Goal: Task Accomplishment & Management: Manage account settings

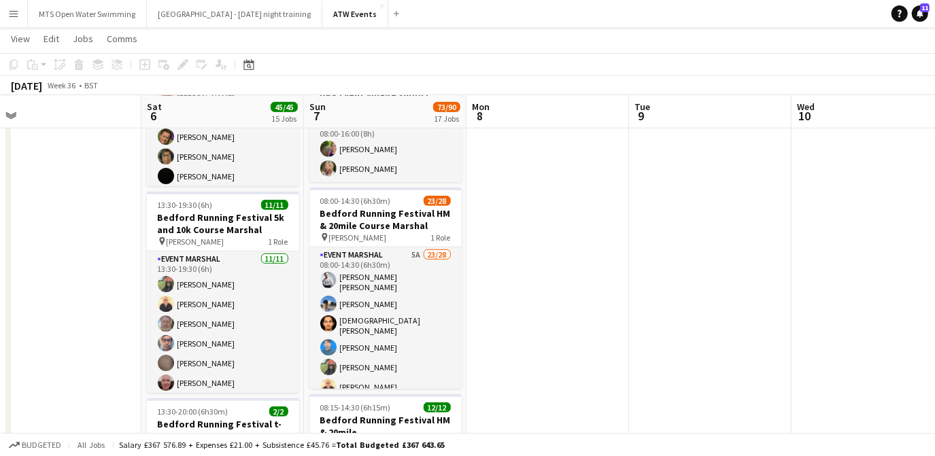
scroll to position [559, 0]
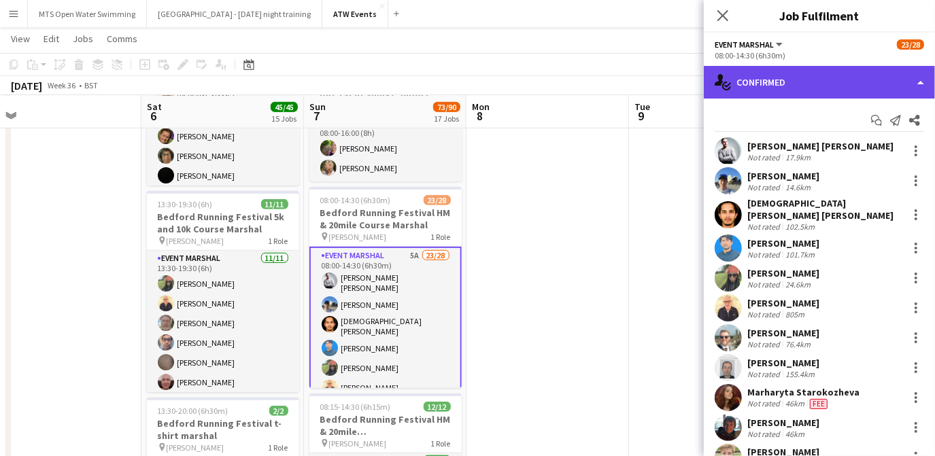
click at [781, 98] on div "single-neutral-actions-check-2 Confirmed" at bounding box center [819, 82] width 231 height 33
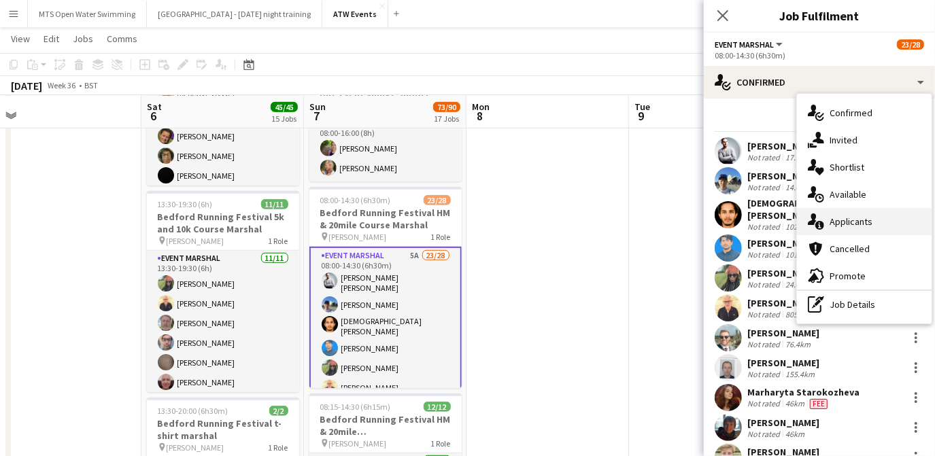
click at [844, 218] on span "Applicants" at bounding box center [851, 222] width 43 height 12
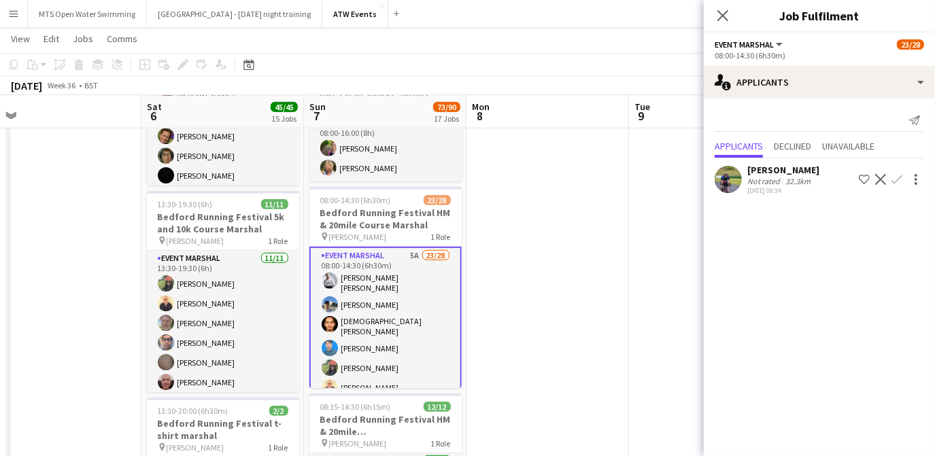
click at [901, 179] on app-icon "Confirm" at bounding box center [897, 179] width 11 height 11
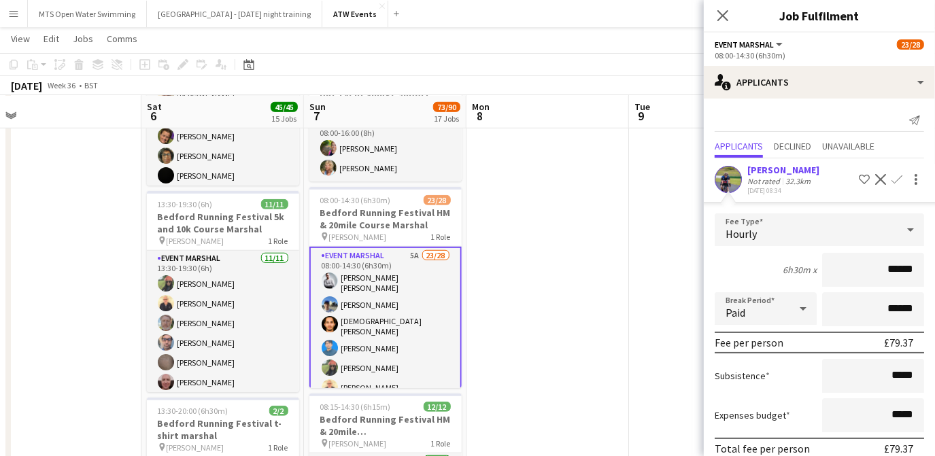
scroll to position [58, 0]
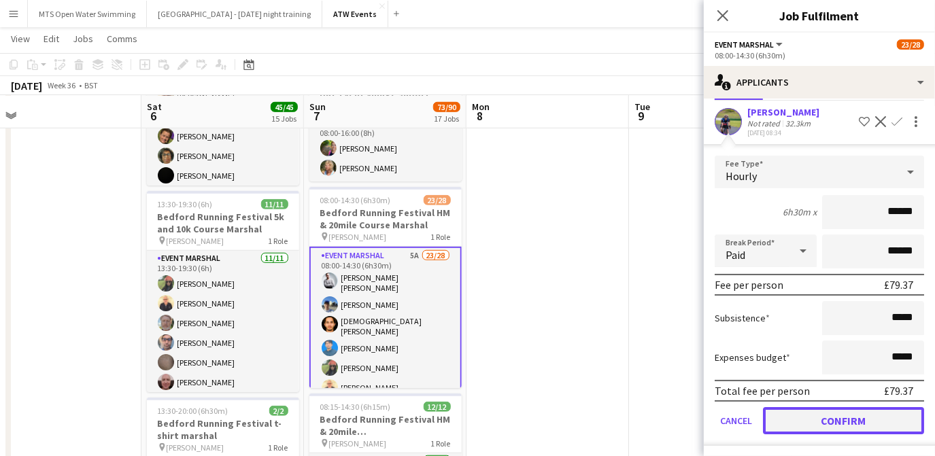
click at [863, 423] on button "Confirm" at bounding box center [843, 420] width 161 height 27
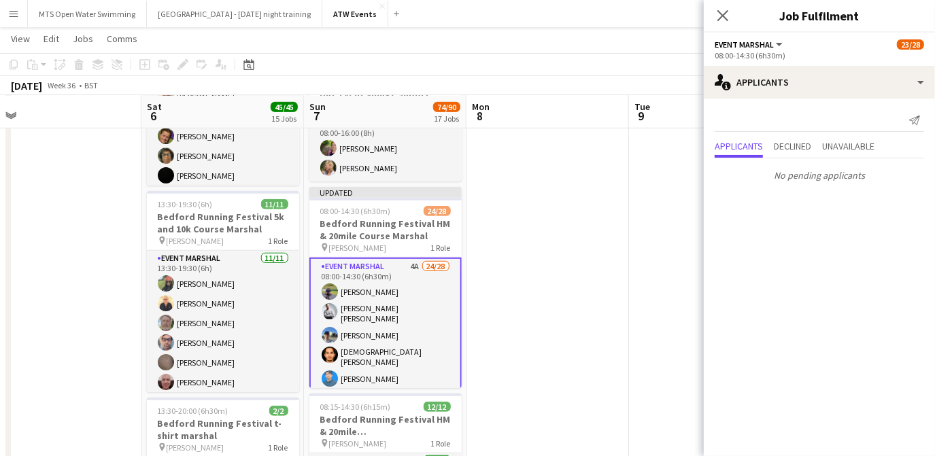
scroll to position [0, 0]
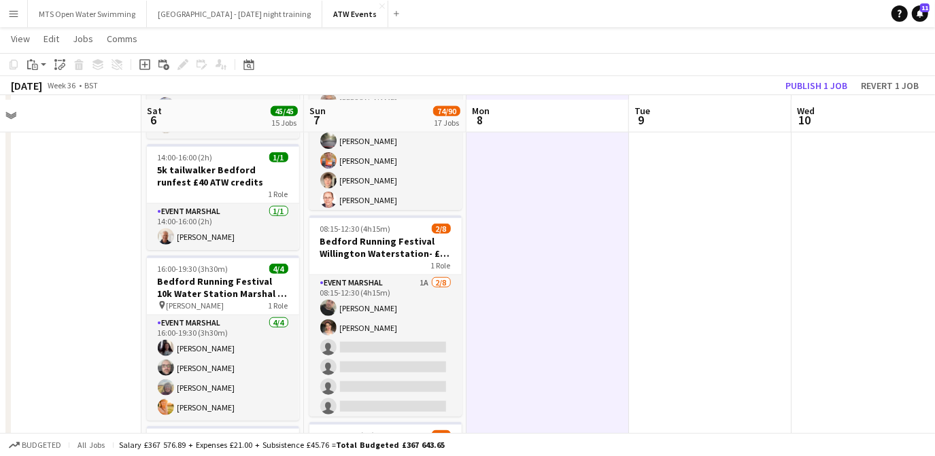
scroll to position [951, 0]
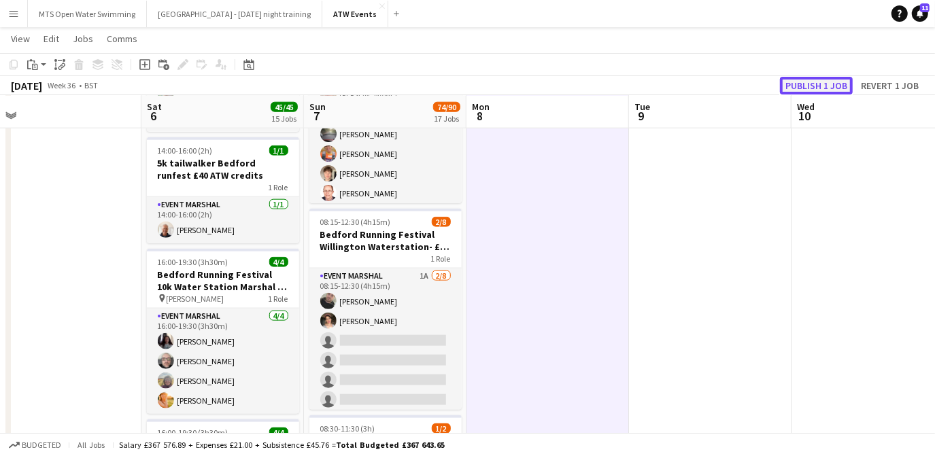
click at [812, 80] on button "Publish 1 job" at bounding box center [816, 86] width 73 height 18
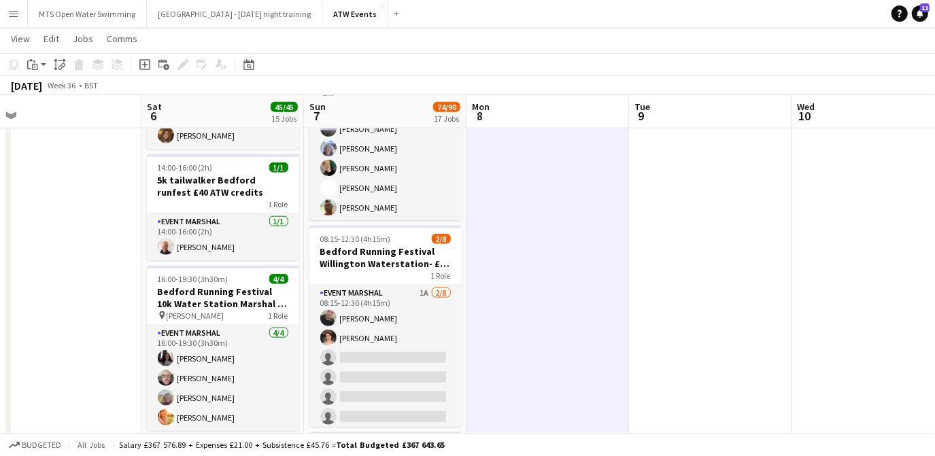
scroll to position [934, 0]
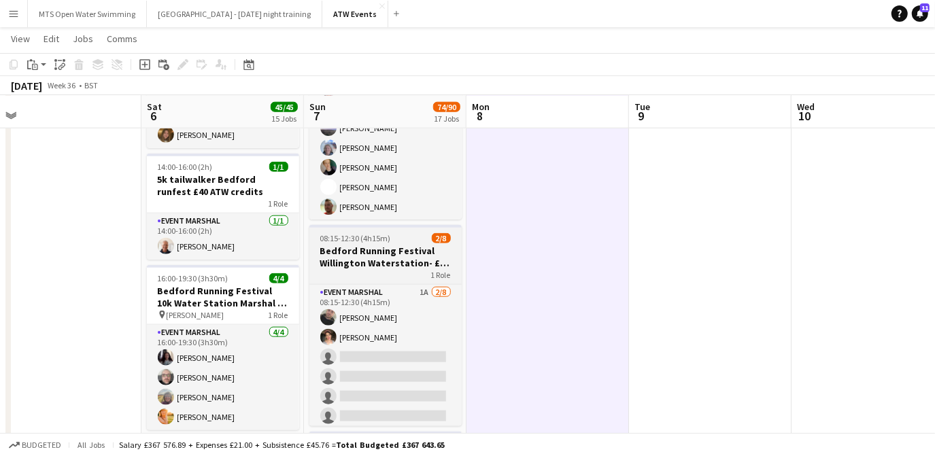
click at [377, 254] on h3 "Bedford Running Festival Willington Waterstation- £20 ATW credits per hour" at bounding box center [385, 257] width 152 height 24
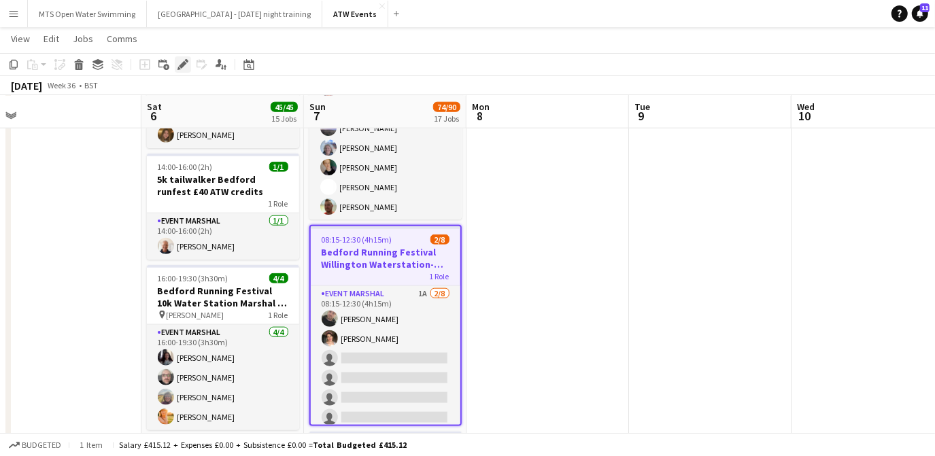
click at [185, 69] on icon "Edit" at bounding box center [182, 64] width 11 height 11
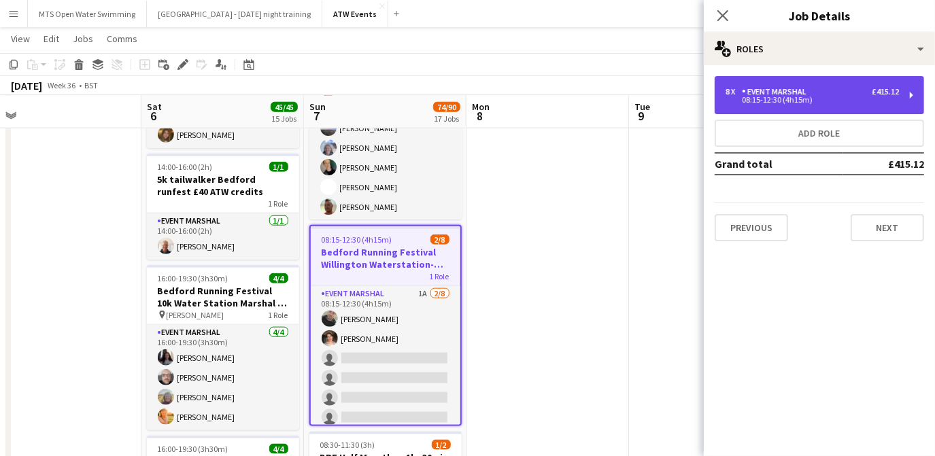
click at [773, 103] on div "08:15-12:30 (4h15m)" at bounding box center [812, 100] width 173 height 7
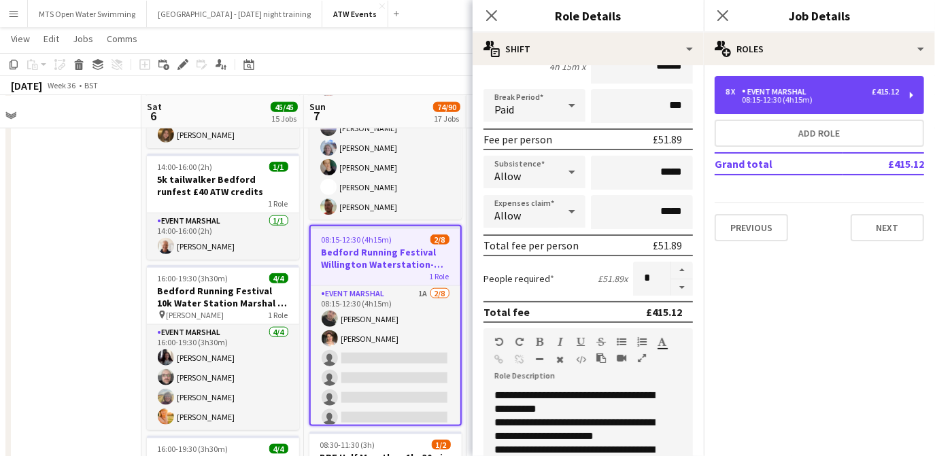
scroll to position [0, 0]
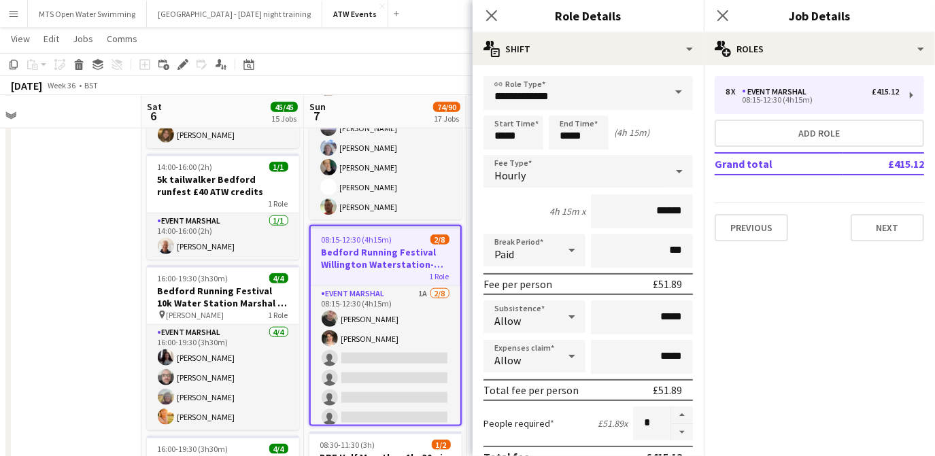
click at [330, 41] on app-page-menu "View Day view expanded Day view collapsed Month view Date picker Jump to [DATE]…" at bounding box center [467, 40] width 935 height 26
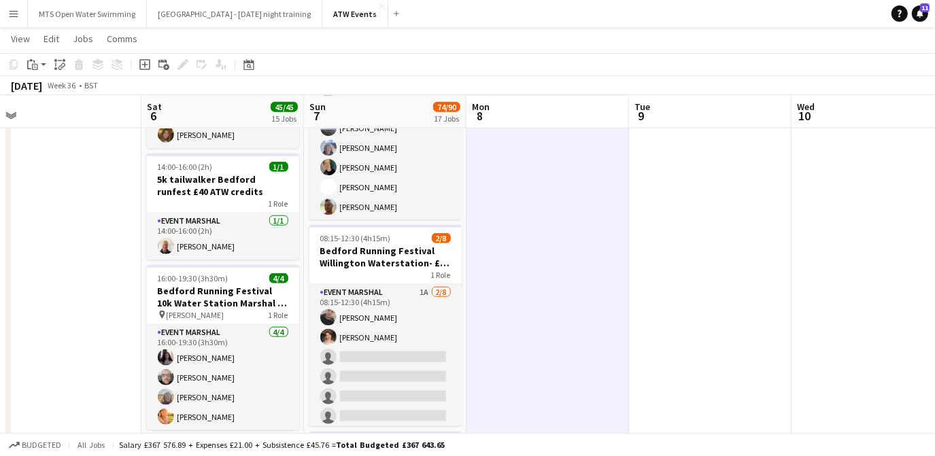
click at [17, 17] on app-icon "Menu" at bounding box center [13, 13] width 11 height 11
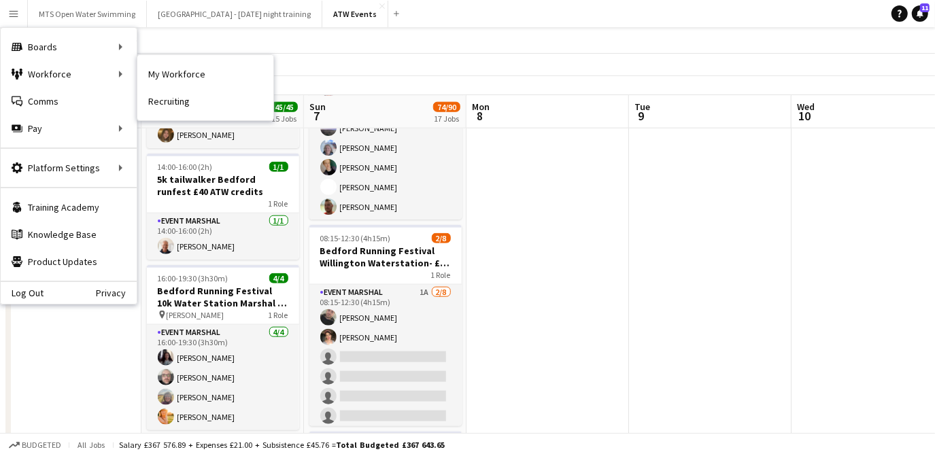
click at [177, 114] on nav "My Workforce Recruiting" at bounding box center [205, 87] width 136 height 65
click at [172, 107] on link "Recruiting" at bounding box center [205, 101] width 136 height 27
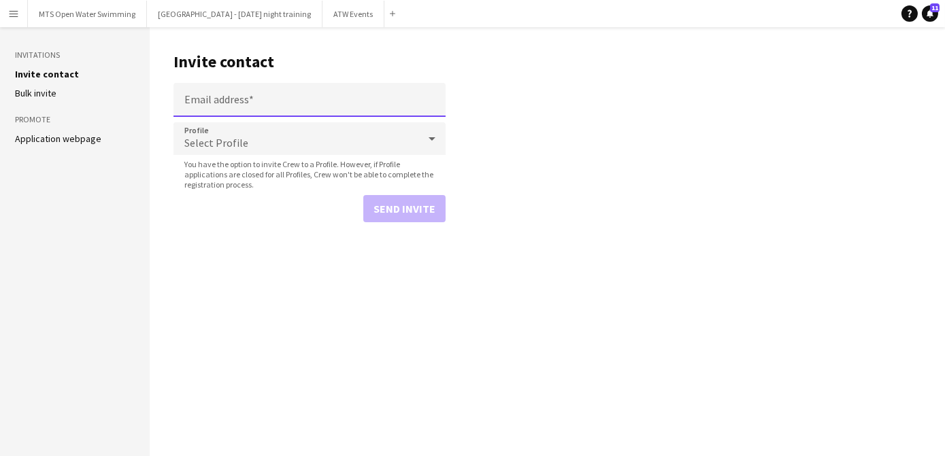
click at [212, 104] on input "Email address" at bounding box center [309, 100] width 272 height 34
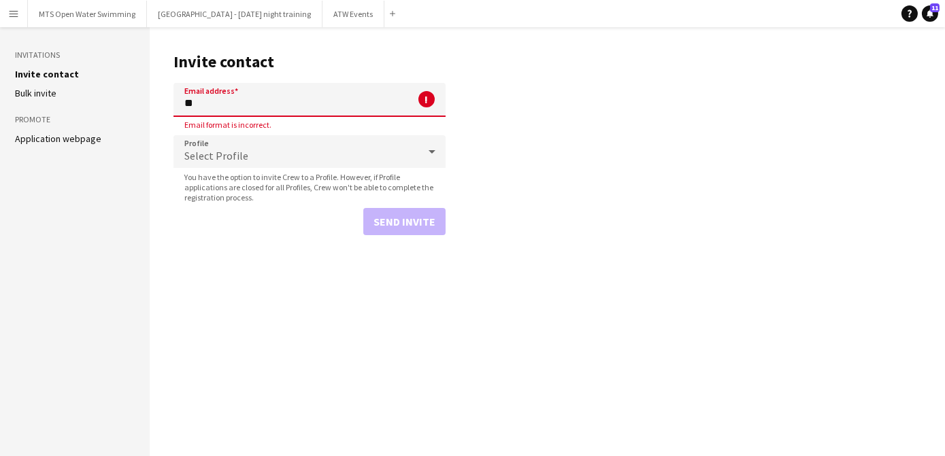
type input "*"
click at [328, 10] on button "ATW Events Close" at bounding box center [353, 14] width 62 height 27
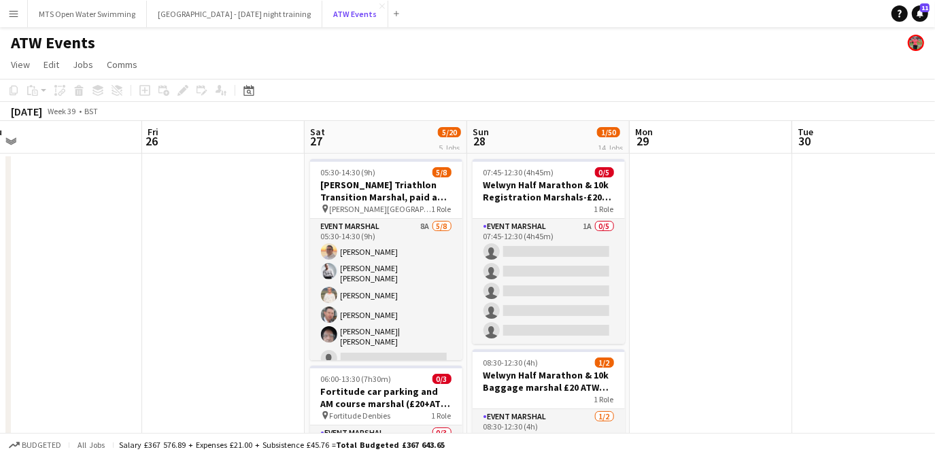
scroll to position [0, 528]
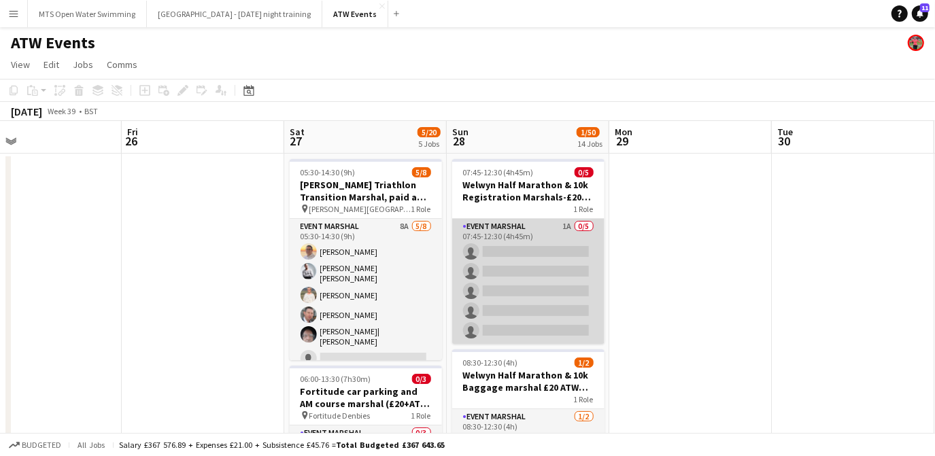
click at [501, 250] on app-card-role "Event Marshal 1A 0/5 07:45-12:30 (4h45m) single-neutral-actions single-neutral-…" at bounding box center [528, 281] width 152 height 125
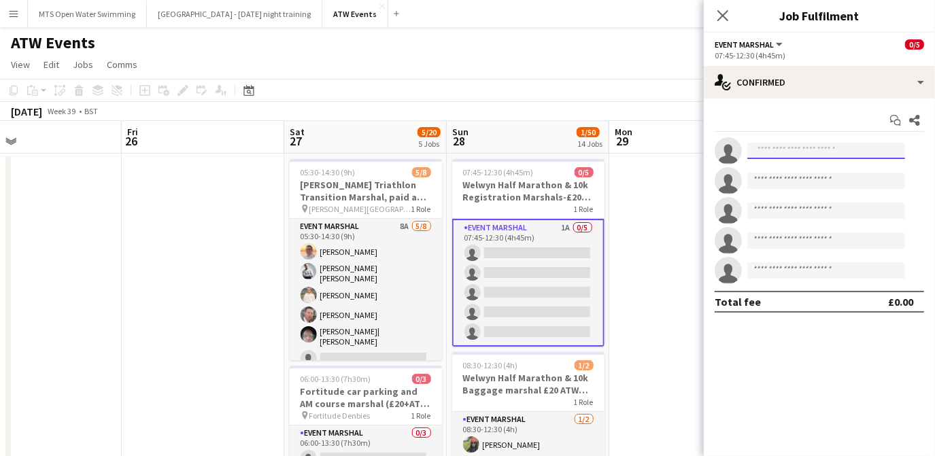
click at [831, 150] on input at bounding box center [826, 151] width 158 height 16
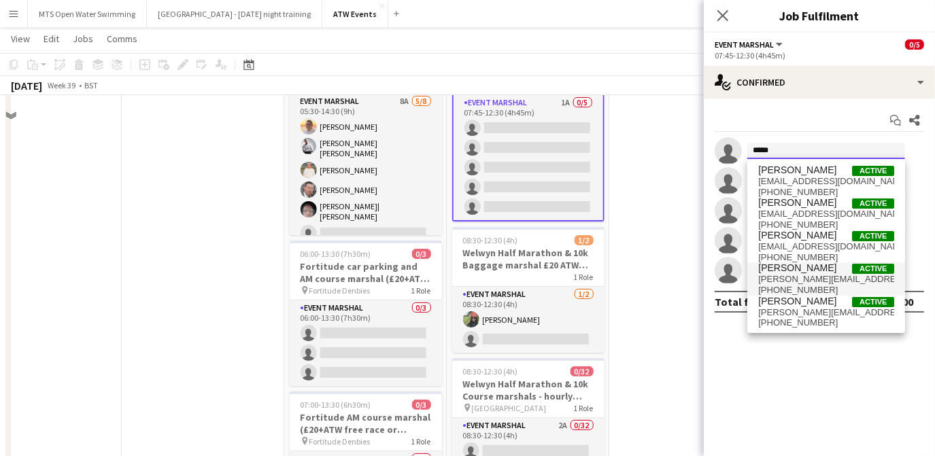
scroll to position [0, 0]
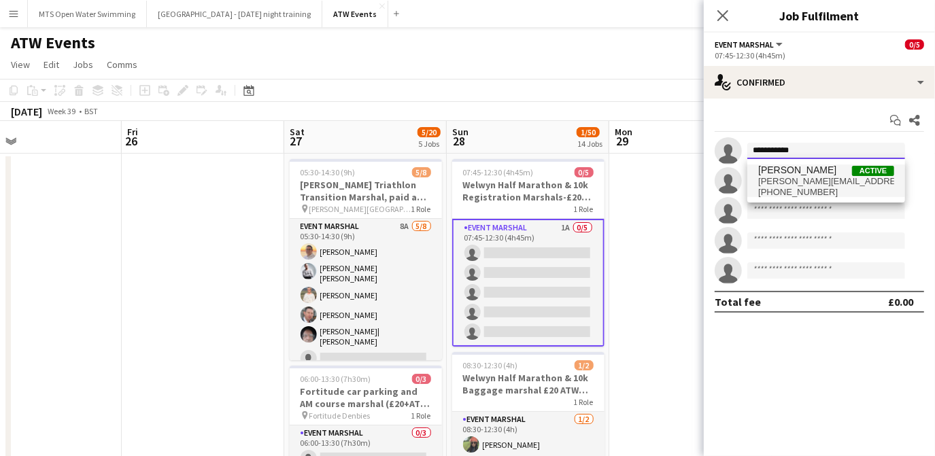
type input "**********"
click at [787, 174] on span "[PERSON_NAME]" at bounding box center [797, 171] width 78 height 12
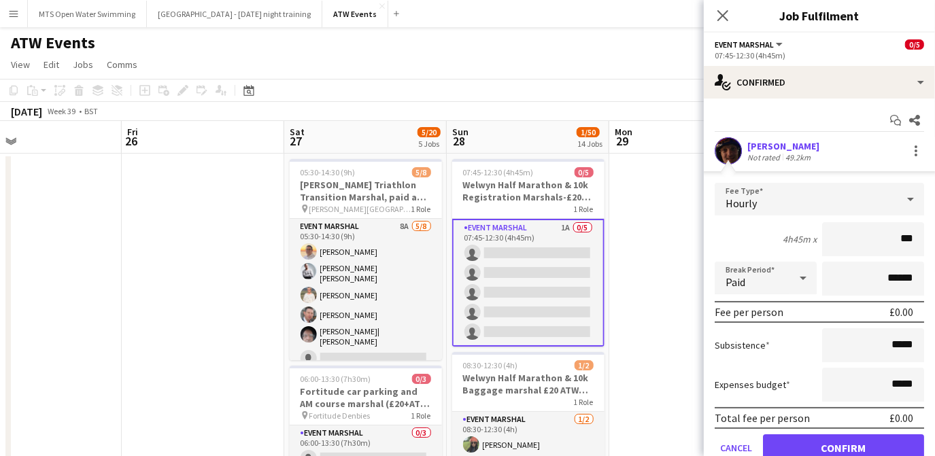
type input "**"
type input "******"
click at [788, 443] on button "Confirm" at bounding box center [843, 448] width 161 height 27
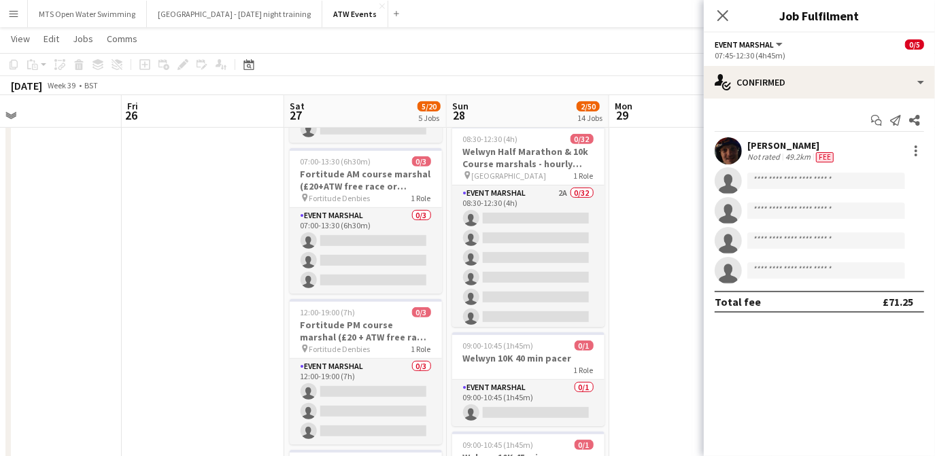
scroll to position [366, 0]
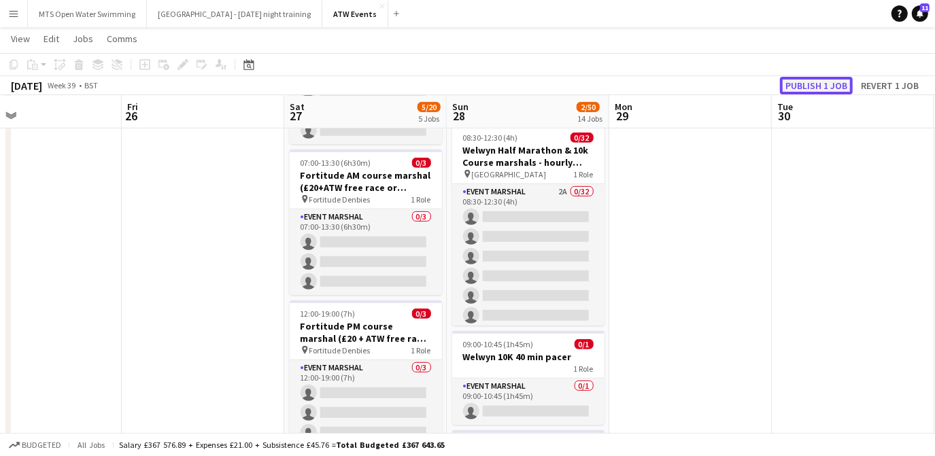
click at [823, 85] on button "Publish 1 job" at bounding box center [816, 86] width 73 height 18
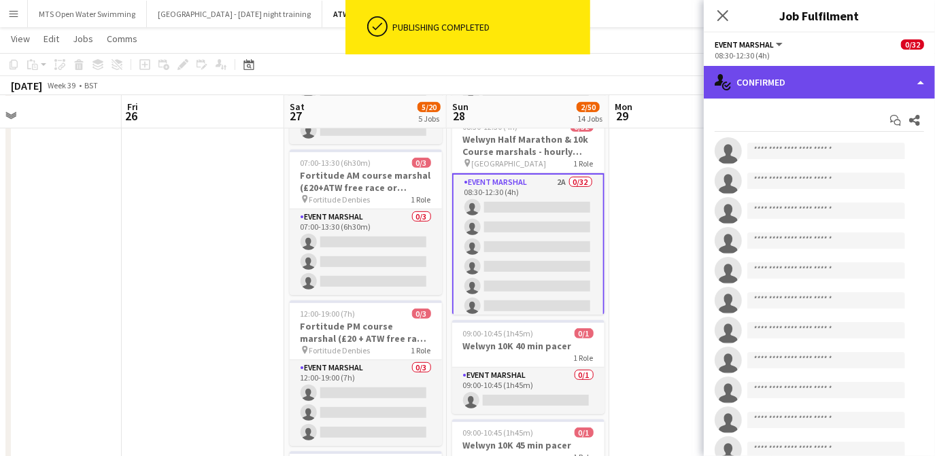
click at [788, 81] on div "single-neutral-actions-check-2 Confirmed" at bounding box center [819, 82] width 231 height 33
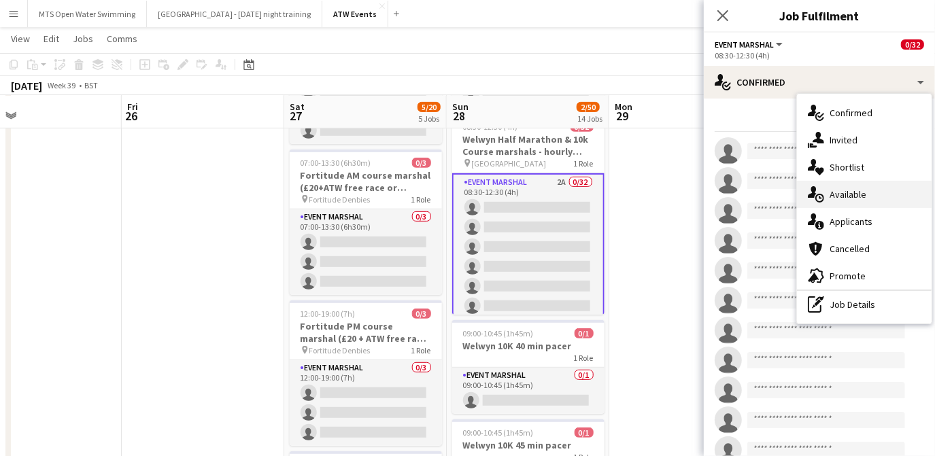
click at [828, 193] on div "single-neutral-actions-upload Available" at bounding box center [864, 194] width 135 height 27
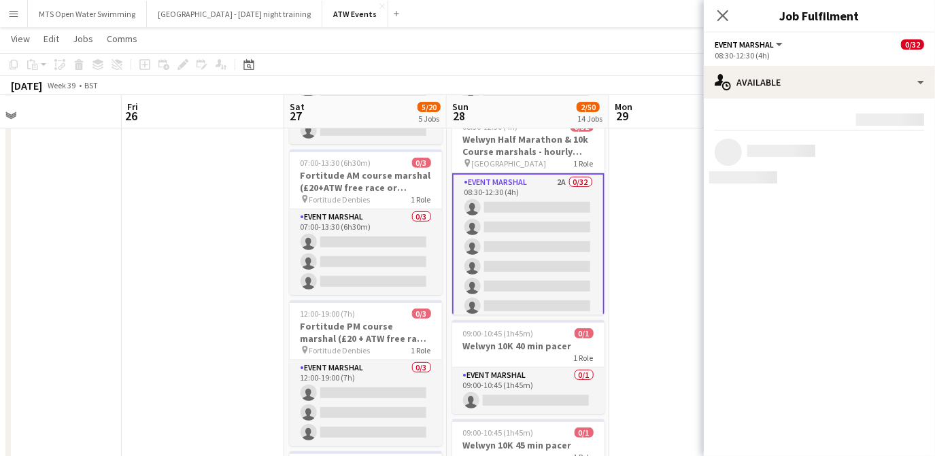
click at [828, 193] on mat-expansion-panel "users Available Rating: 0 - 5 0 5 Distance: 1km - 1001km+ 1001km+ To use matche…" at bounding box center [819, 278] width 231 height 358
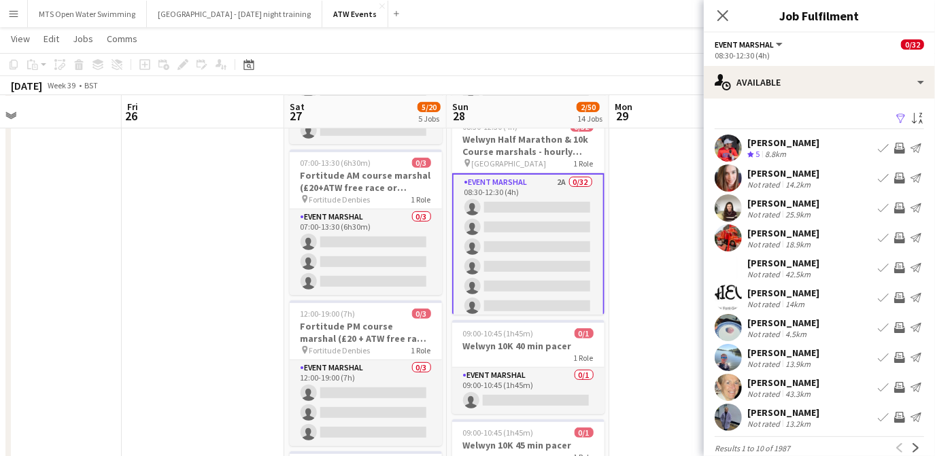
click at [609, 35] on app-page-menu "View Day view expanded Day view collapsed Month view Date picker Jump to [DATE]…" at bounding box center [467, 40] width 935 height 26
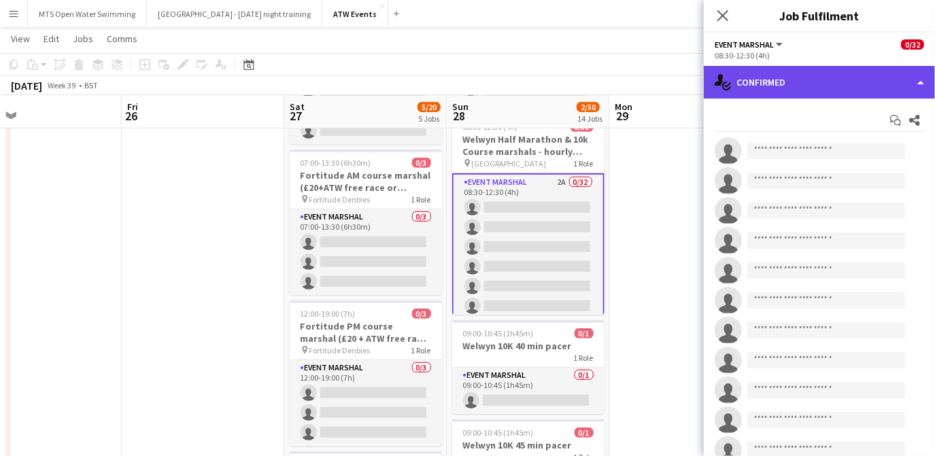
click at [868, 90] on div "single-neutral-actions-check-2 Confirmed" at bounding box center [819, 82] width 231 height 33
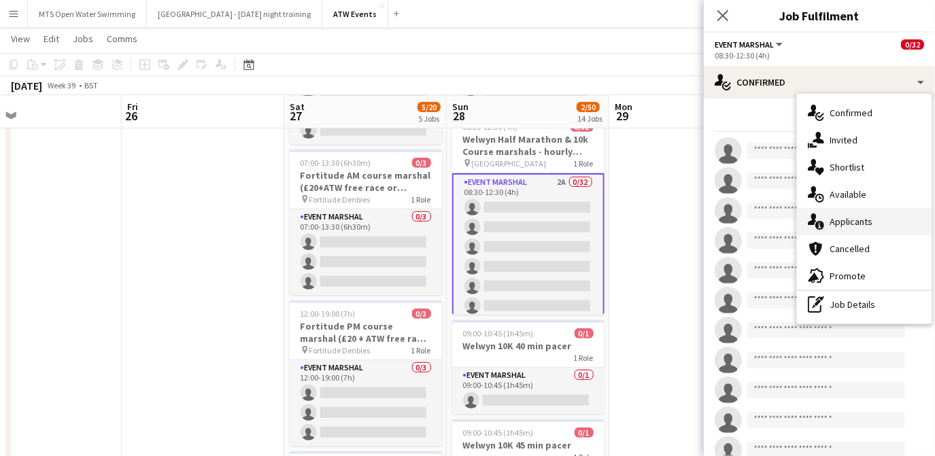
click at [873, 224] on div "single-neutral-actions-information Applicants" at bounding box center [864, 221] width 135 height 27
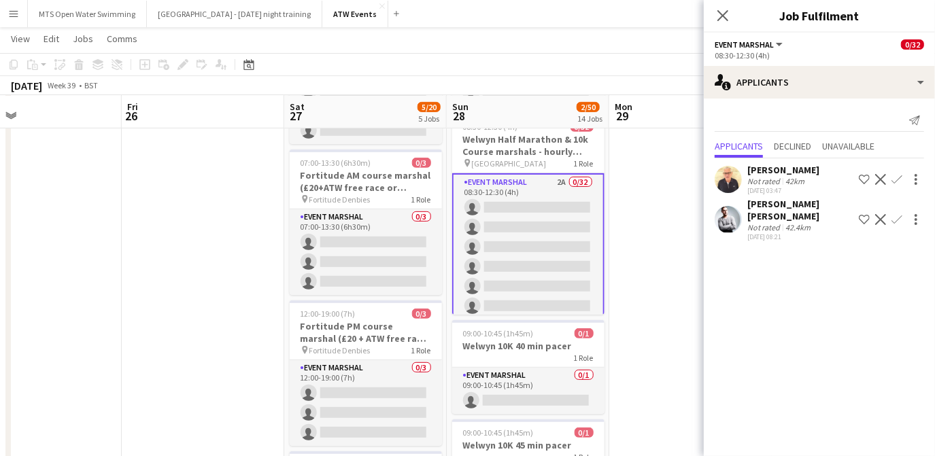
click at [892, 178] on app-icon "Confirm" at bounding box center [897, 179] width 11 height 11
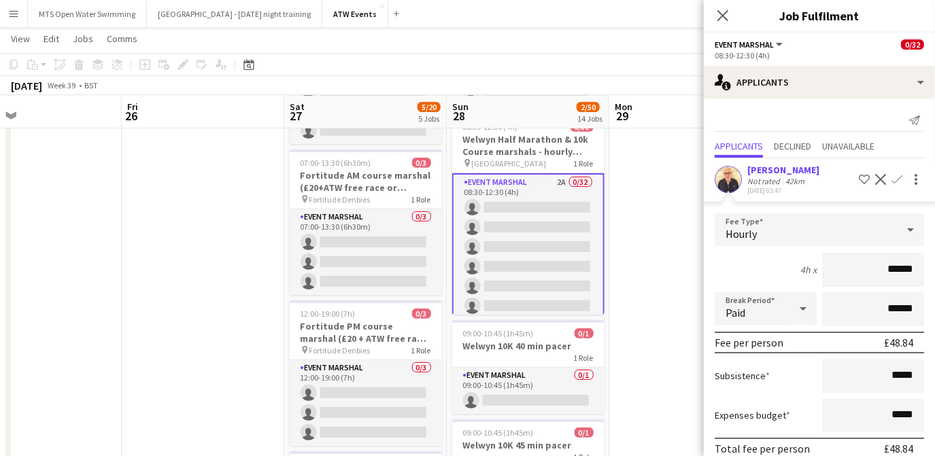
scroll to position [91, 0]
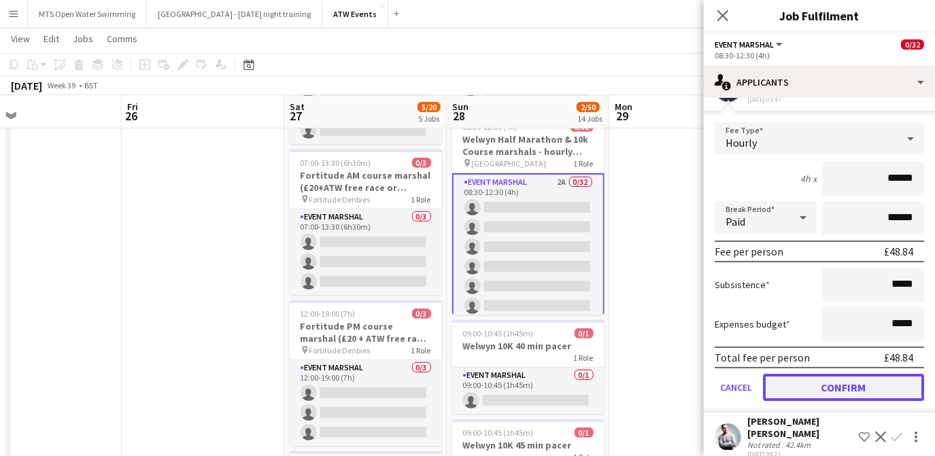
click at [828, 379] on button "Confirm" at bounding box center [843, 387] width 161 height 27
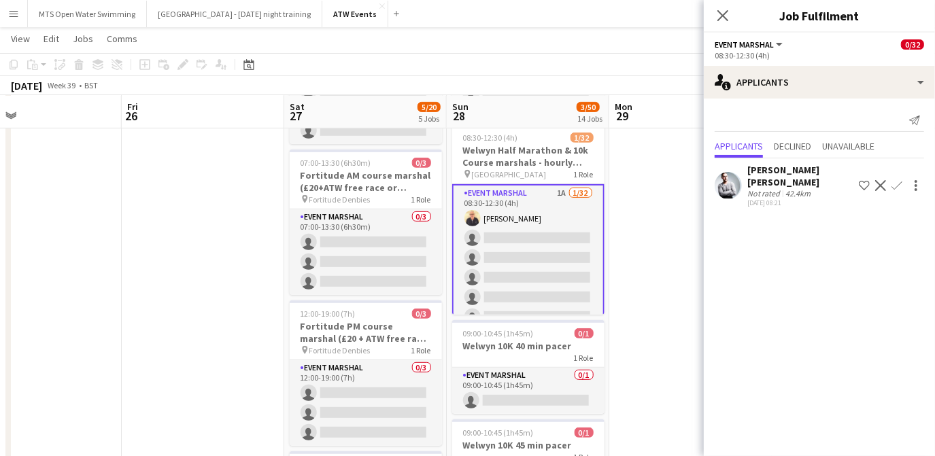
scroll to position [0, 0]
click at [896, 180] on app-icon "Confirm" at bounding box center [897, 185] width 11 height 11
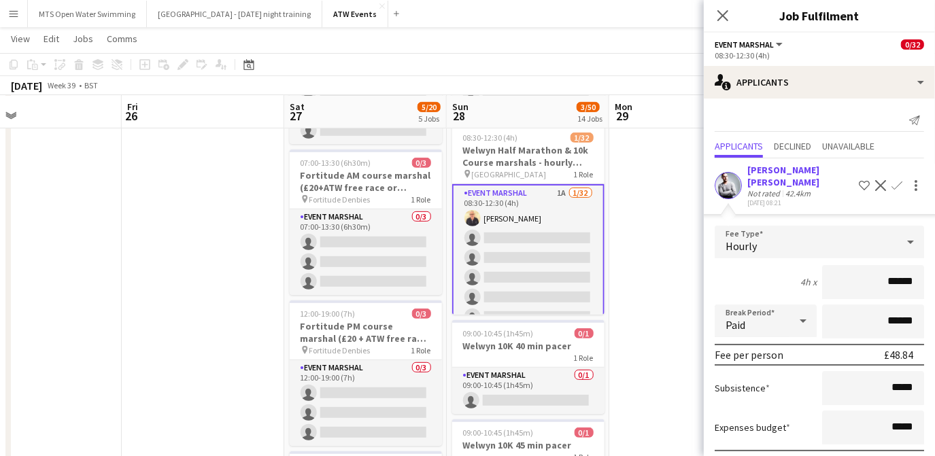
scroll to position [58, 0]
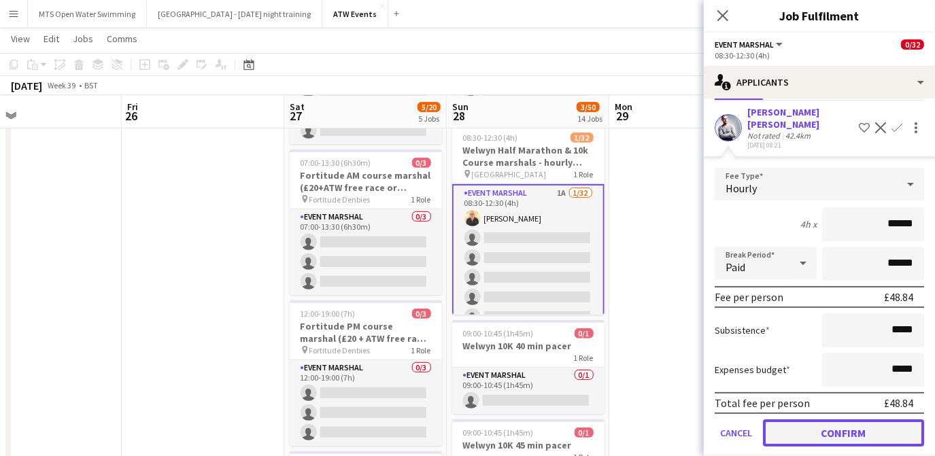
click at [830, 425] on button "Confirm" at bounding box center [843, 433] width 161 height 27
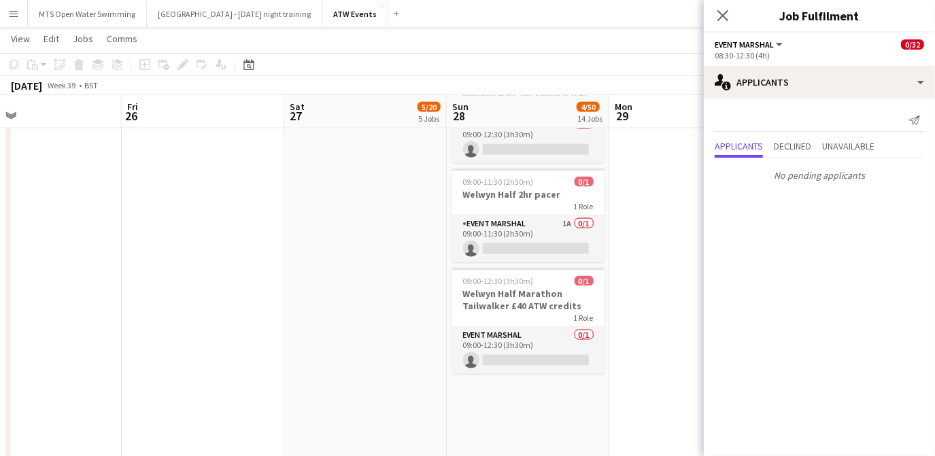
scroll to position [1410, 0]
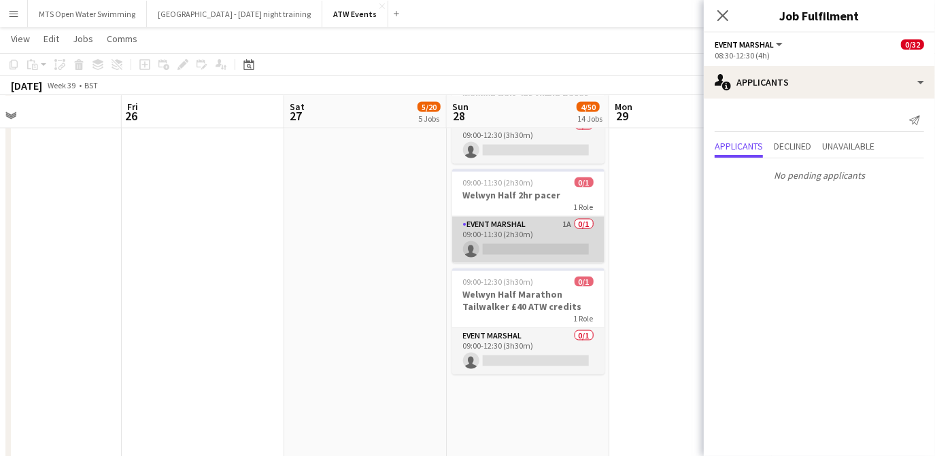
click at [564, 217] on app-card-role "Event Marshal 1A 0/1 09:00-11:30 (2h30m) single-neutral-actions" at bounding box center [528, 240] width 152 height 46
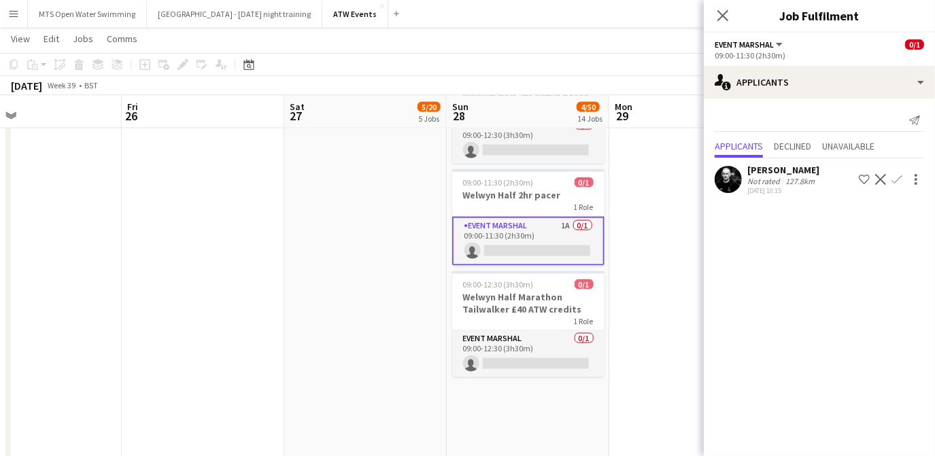
click at [896, 177] on app-icon "Confirm" at bounding box center [897, 179] width 11 height 11
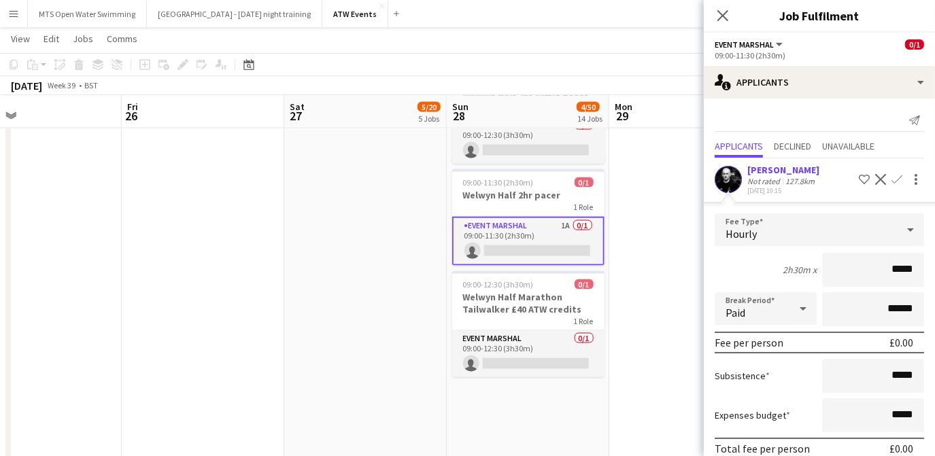
scroll to position [58, 0]
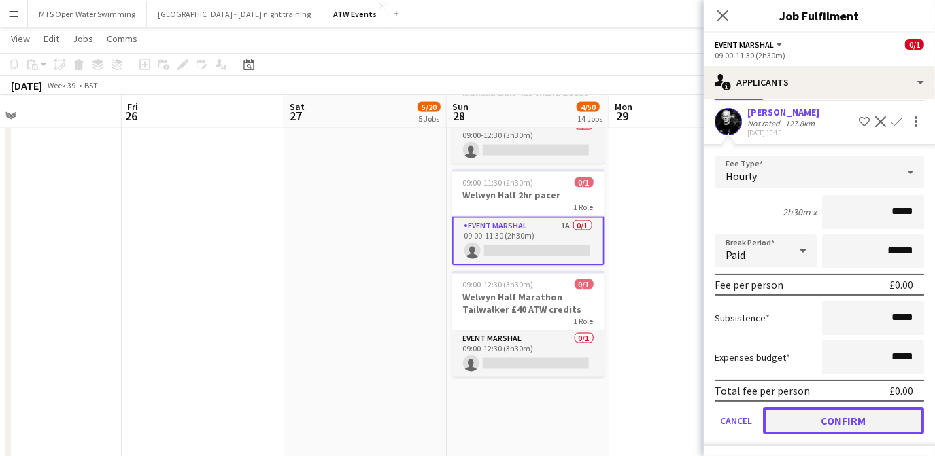
click at [843, 420] on button "Confirm" at bounding box center [843, 420] width 161 height 27
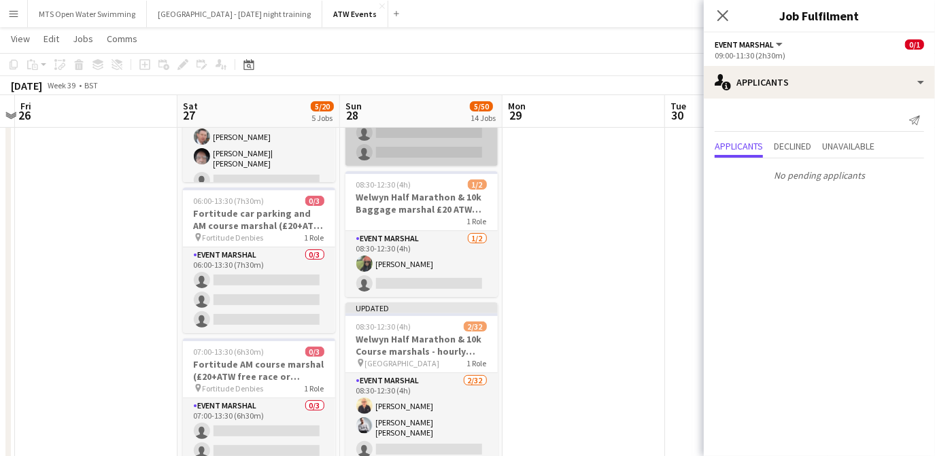
scroll to position [0, 0]
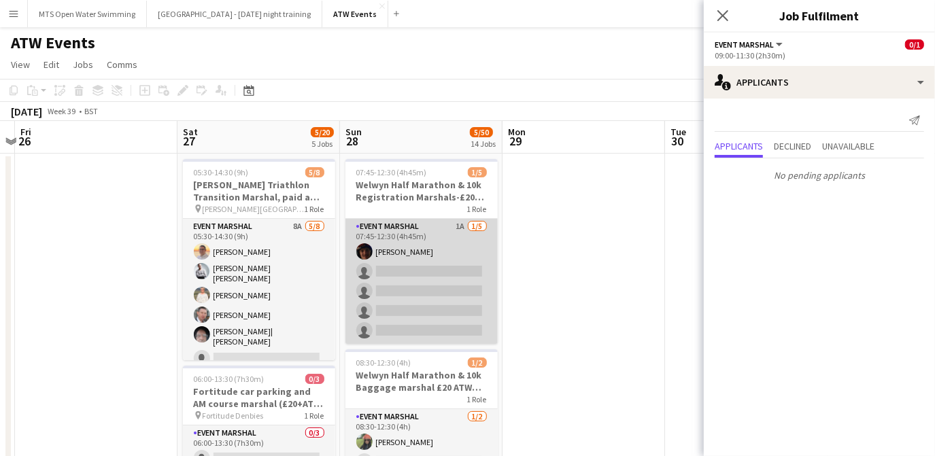
click at [460, 224] on app-card-role "Event Marshal 1A [DATE] 07:45-12:30 (4h45m) [PERSON_NAME] single-neutral-action…" at bounding box center [421, 281] width 152 height 125
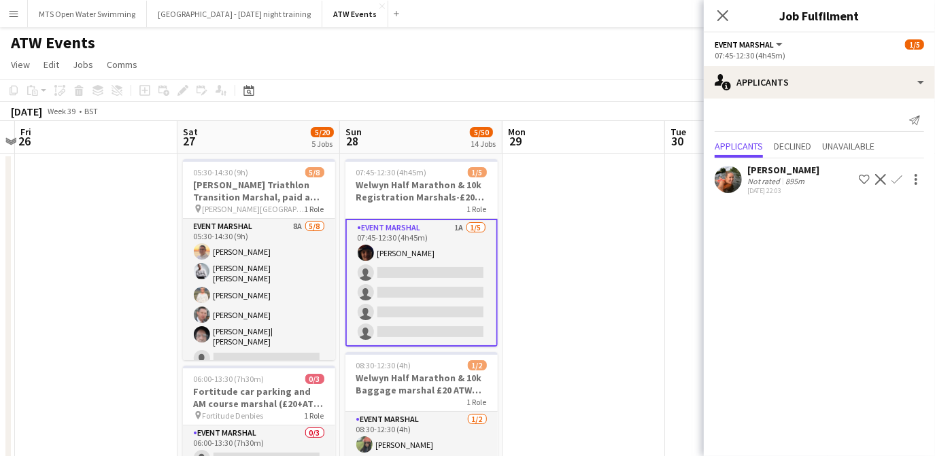
click at [898, 177] on app-icon "Confirm" at bounding box center [897, 179] width 11 height 11
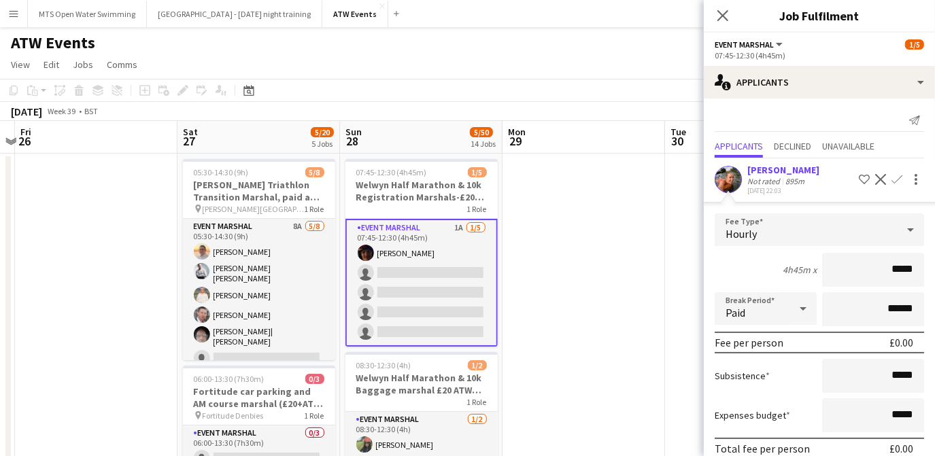
scroll to position [58, 0]
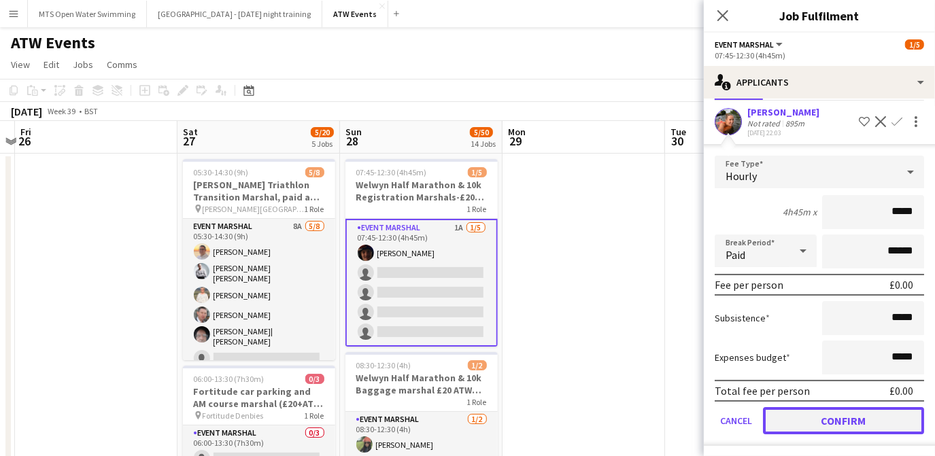
click at [838, 421] on button "Confirm" at bounding box center [843, 420] width 161 height 27
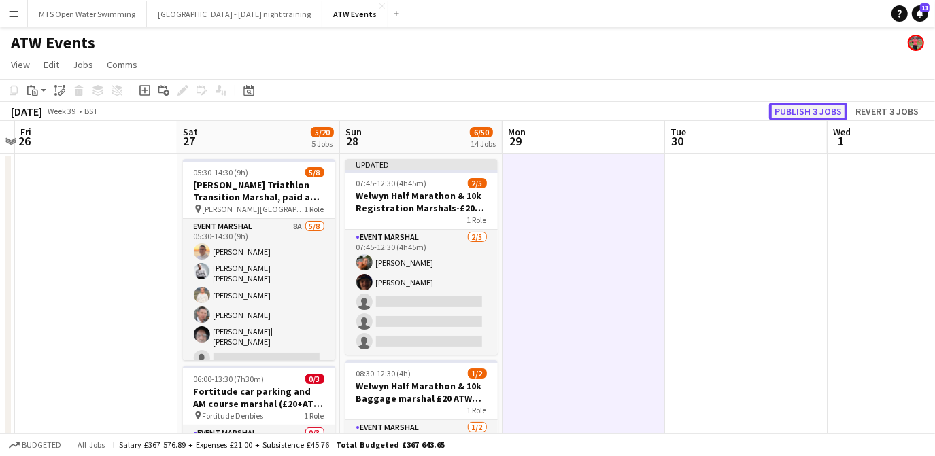
click at [794, 109] on button "Publish 3 jobs" at bounding box center [808, 112] width 78 height 18
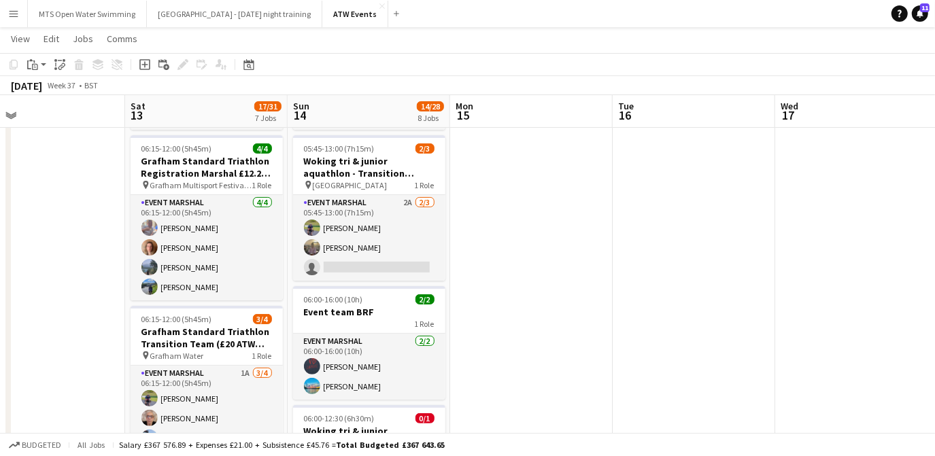
scroll to position [154, 0]
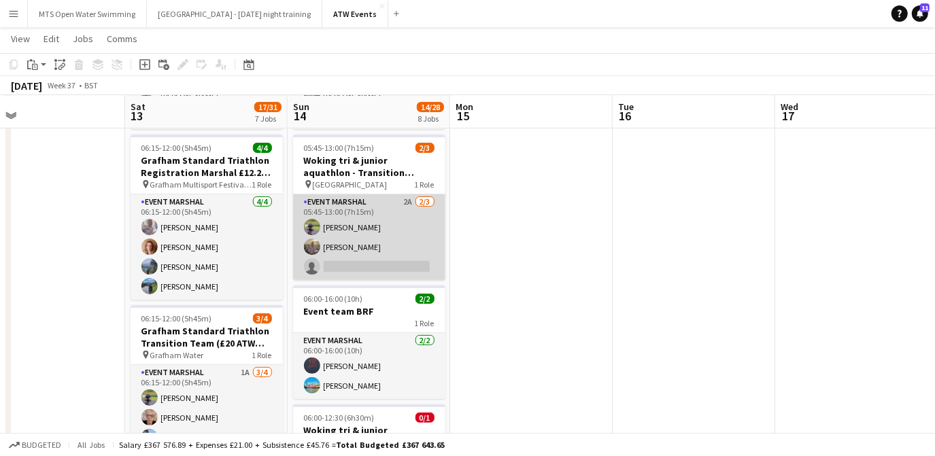
click at [408, 196] on app-card-role "Event Marshal 2A [DATE] 05:45-13:00 (7h15m) [PERSON_NAME] [PERSON_NAME] single-…" at bounding box center [369, 238] width 152 height 86
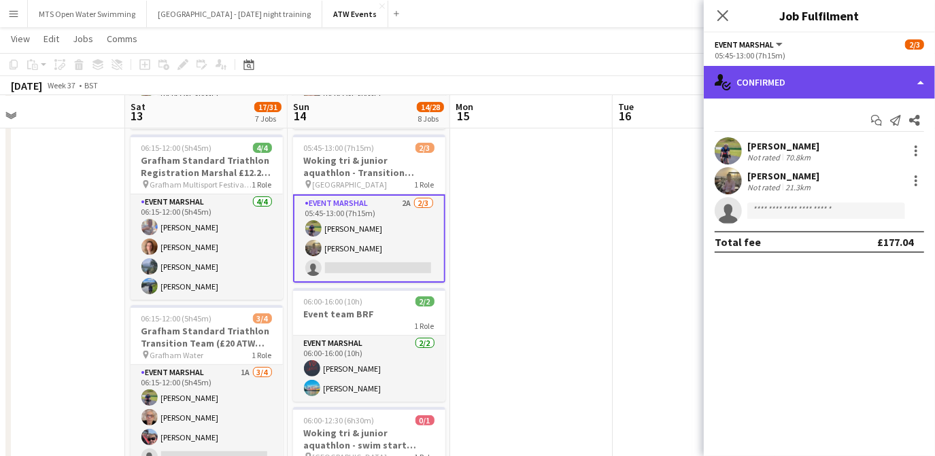
click at [748, 88] on div "single-neutral-actions-check-2 Confirmed" at bounding box center [819, 82] width 231 height 33
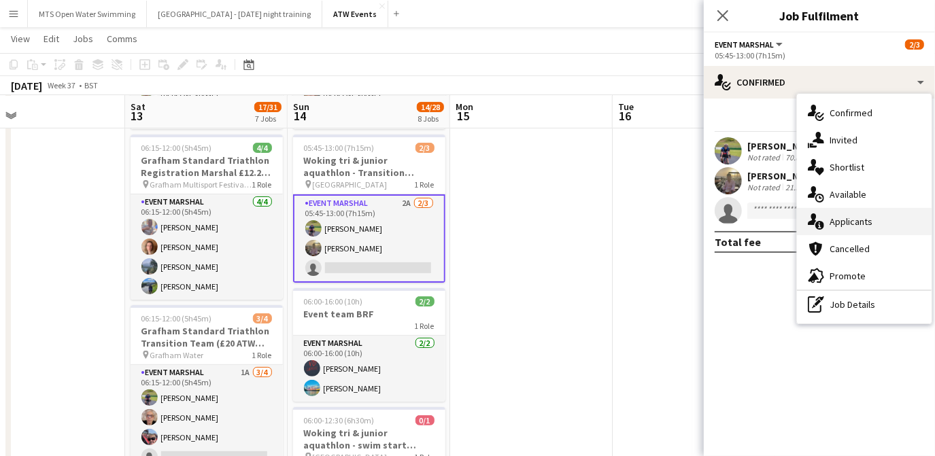
click at [837, 229] on div "single-neutral-actions-information Applicants" at bounding box center [864, 221] width 135 height 27
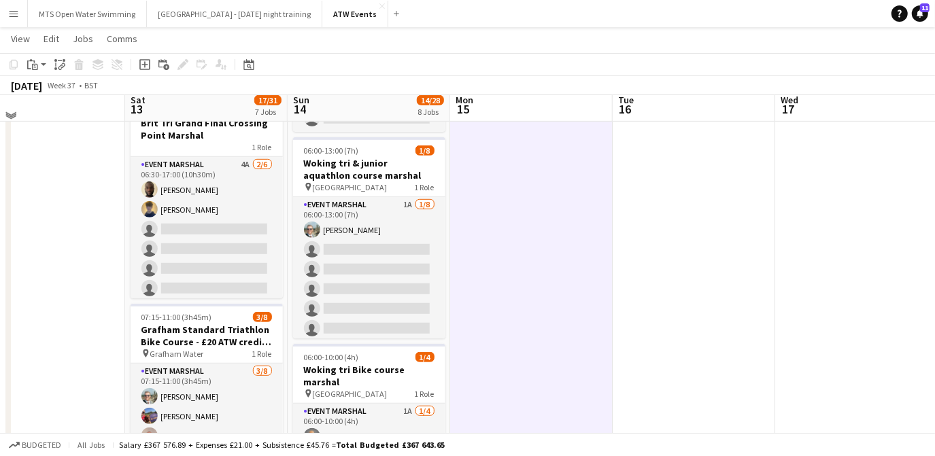
scroll to position [527, 0]
